Goal: Book appointment/travel/reservation

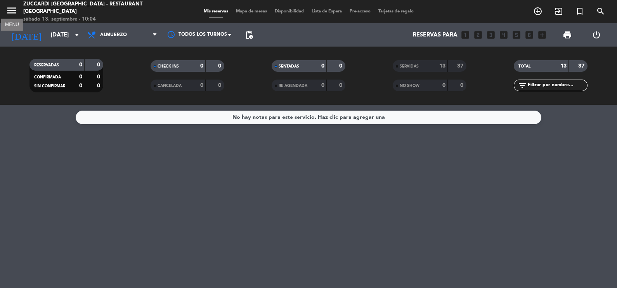
click at [10, 10] on icon "menu" at bounding box center [12, 11] width 12 height 12
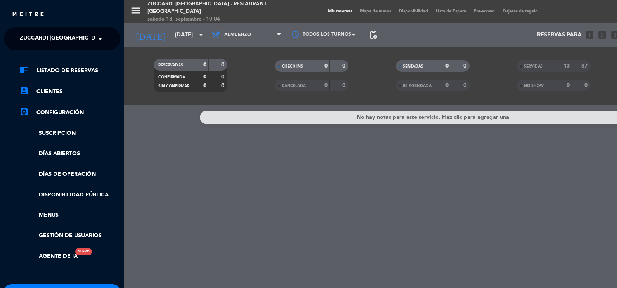
click at [98, 38] on span at bounding box center [101, 39] width 13 height 16
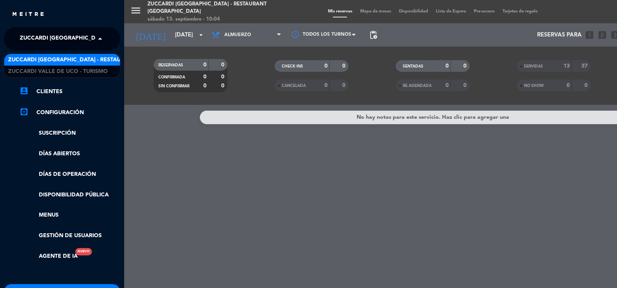
click at [91, 62] on span "Zuccardi [GEOGRAPHIC_DATA] - Restaurant [GEOGRAPHIC_DATA]" at bounding box center [101, 59] width 186 height 9
click at [98, 38] on span at bounding box center [101, 39] width 13 height 16
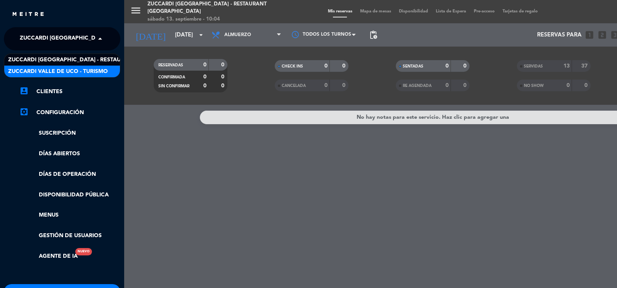
click at [90, 71] on span "Zuccardi Valle de Uco - Turismo" at bounding box center [58, 71] width 100 height 9
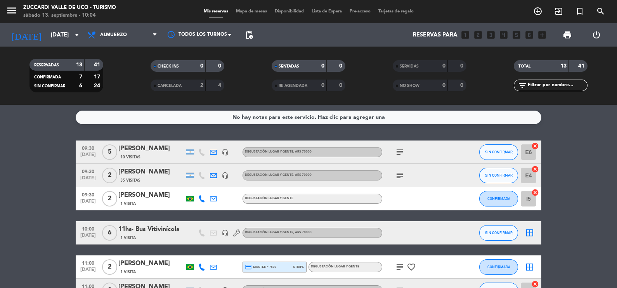
click at [3, 132] on div "No hay notas para este servicio. Haz clic para agregar una 09:30 [DATE] 5 VITAL…" at bounding box center [308, 196] width 617 height 183
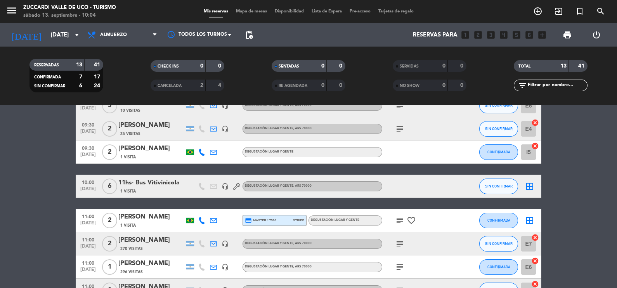
scroll to position [35, 0]
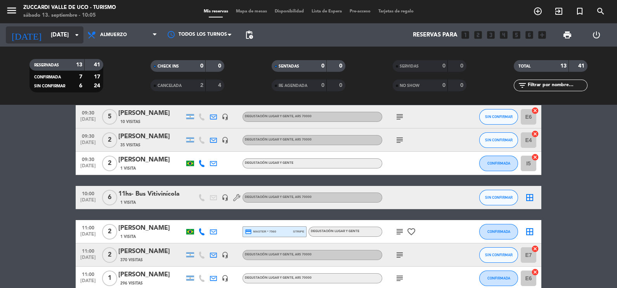
click at [77, 35] on icon "arrow_drop_down" at bounding box center [76, 34] width 9 height 9
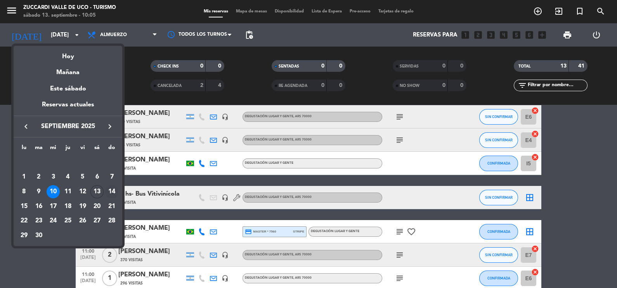
click at [109, 191] on div "14" at bounding box center [111, 191] width 13 height 13
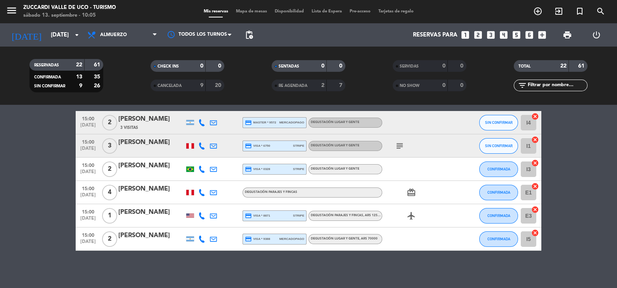
scroll to position [436, 0]
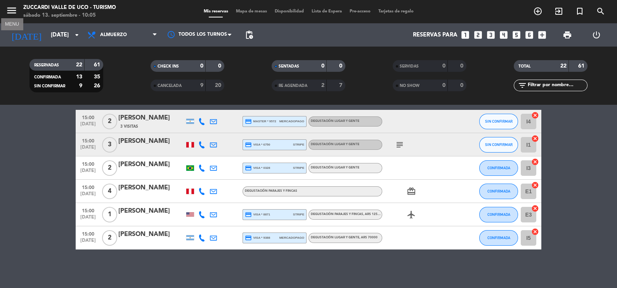
click at [12, 11] on icon "menu" at bounding box center [12, 11] width 12 height 12
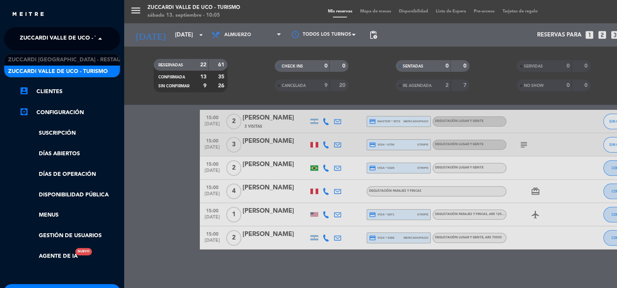
click at [100, 37] on span at bounding box center [101, 39] width 13 height 16
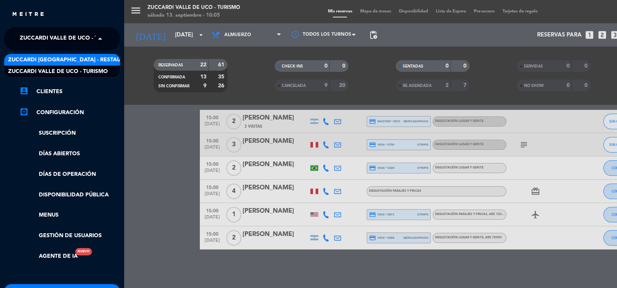
click at [100, 60] on span "Zuccardi [GEOGRAPHIC_DATA] - Restaurant [GEOGRAPHIC_DATA]" at bounding box center [101, 59] width 186 height 9
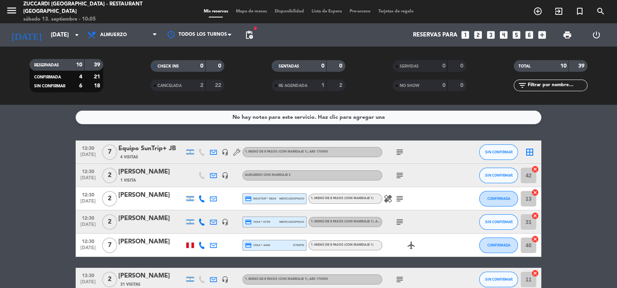
scroll to position [135, 0]
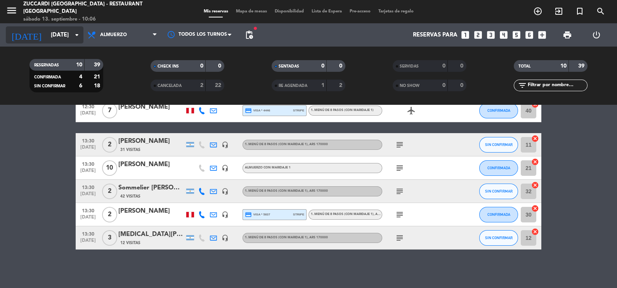
click at [76, 35] on icon "arrow_drop_down" at bounding box center [76, 34] width 9 height 9
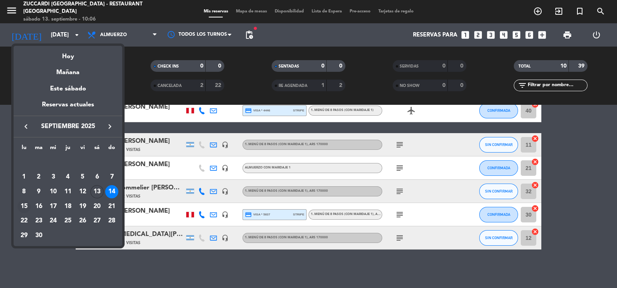
click at [22, 206] on div "15" at bounding box center [23, 206] width 13 height 13
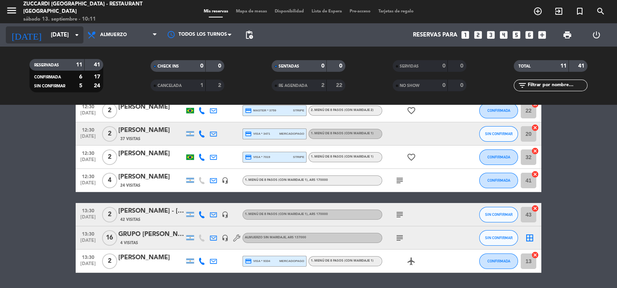
click at [76, 33] on icon "arrow_drop_down" at bounding box center [76, 34] width 9 height 9
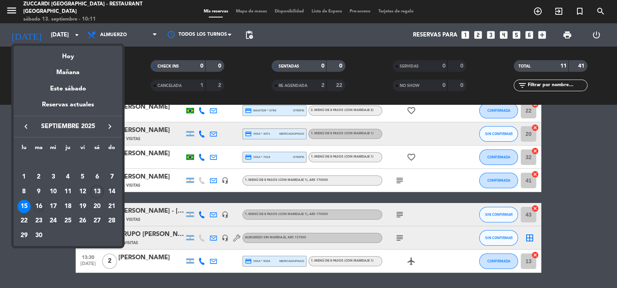
click at [40, 208] on div "16" at bounding box center [38, 206] width 13 height 13
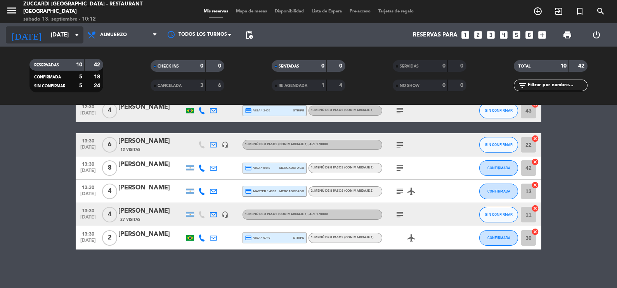
click at [79, 35] on icon "arrow_drop_down" at bounding box center [76, 34] width 9 height 9
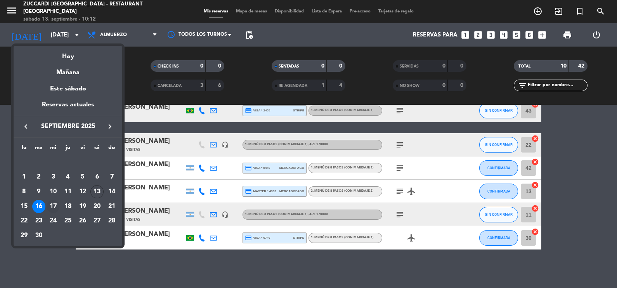
click at [55, 205] on div "17" at bounding box center [53, 206] width 13 height 13
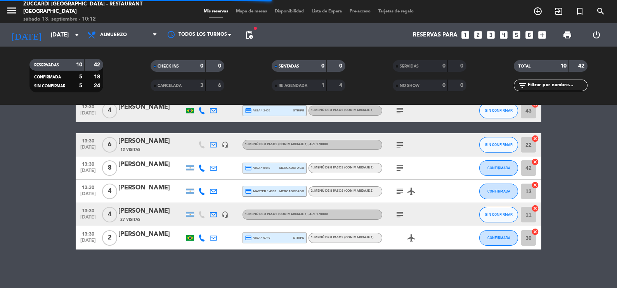
scroll to position [42, 0]
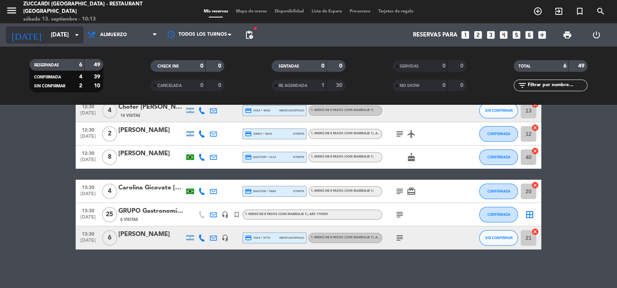
click at [75, 35] on icon "arrow_drop_down" at bounding box center [76, 34] width 9 height 9
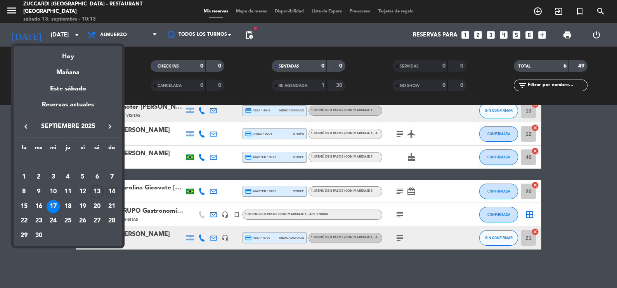
click at [115, 192] on div "14" at bounding box center [111, 191] width 13 height 13
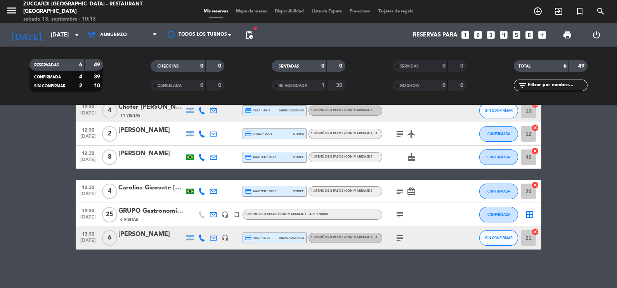
type input "[DATE]"
